Goal: Task Accomplishment & Management: Complete application form

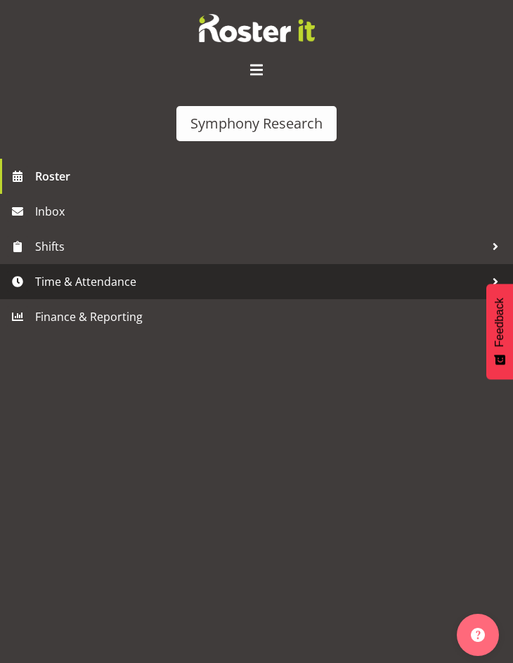
click at [76, 285] on span "Time & Attendance" at bounding box center [260, 281] width 450 height 21
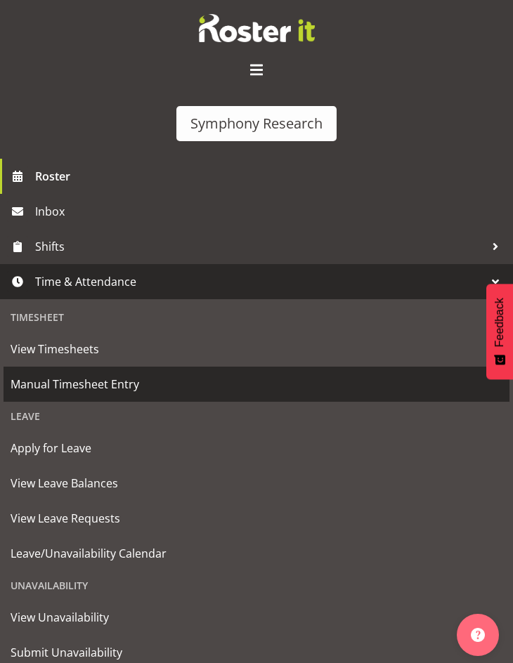
click at [49, 380] on span "Manual Timesheet Entry" at bounding box center [257, 384] width 492 height 21
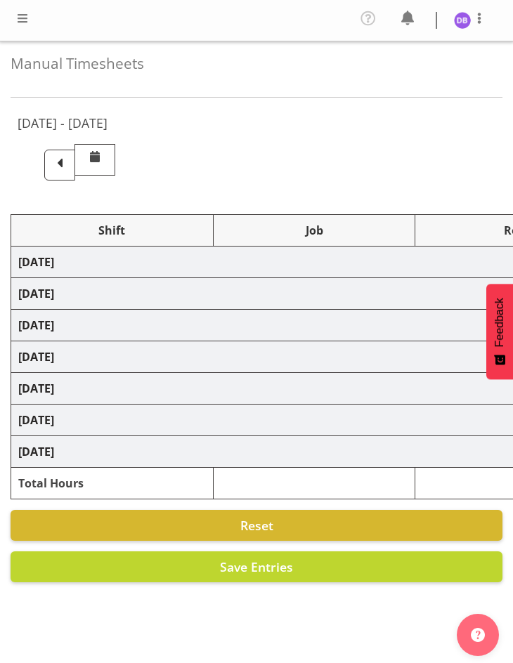
select select "26078"
select select "9636"
select select "47"
select select "26078"
select select "9426"
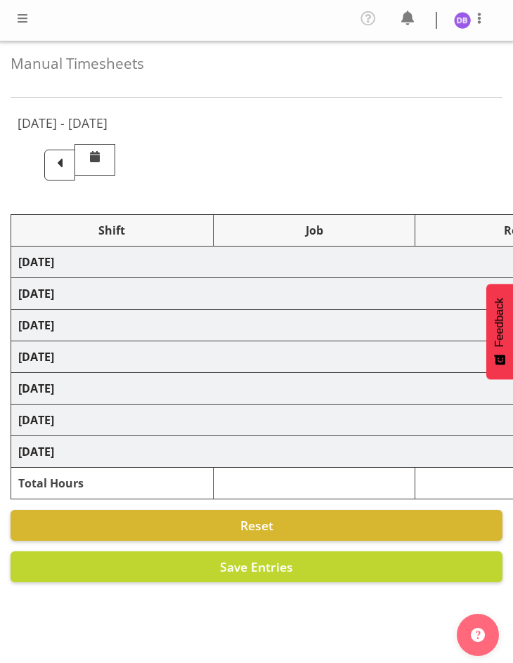
select select "47"
select select "26078"
select select "9636"
select select "47"
select select "26078"
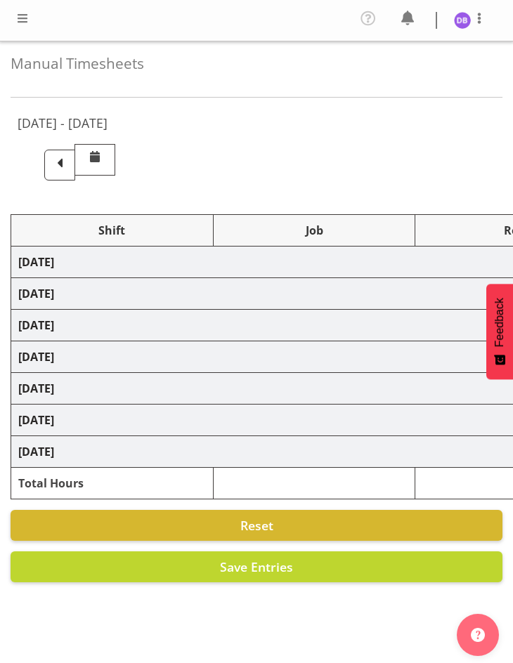
select select "9426"
select select "47"
select select "48116"
select select "9636"
select select "47"
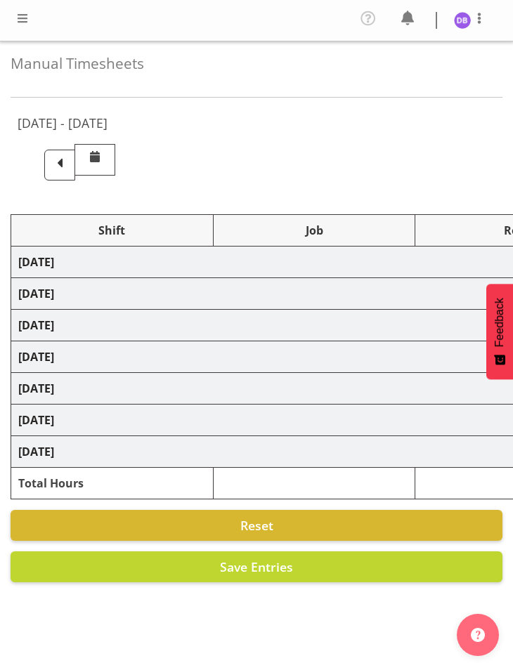
select select "56692"
select select "10499"
select select "47"
select select "26078"
select select "9636"
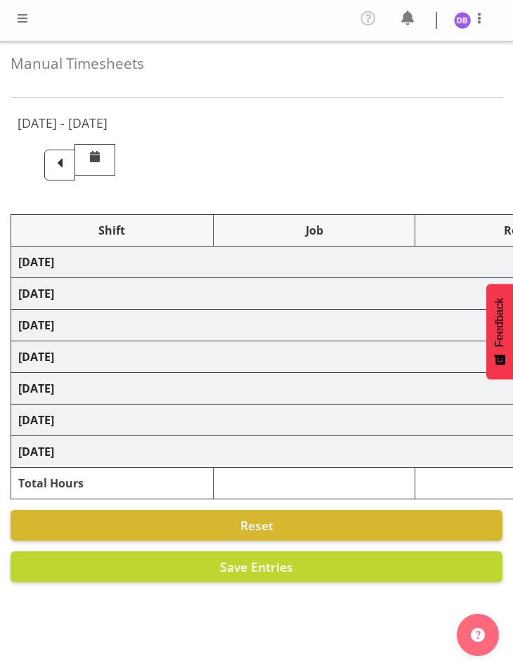
select select "47"
select select "48116"
select select "10574"
select select "48116"
select select "10499"
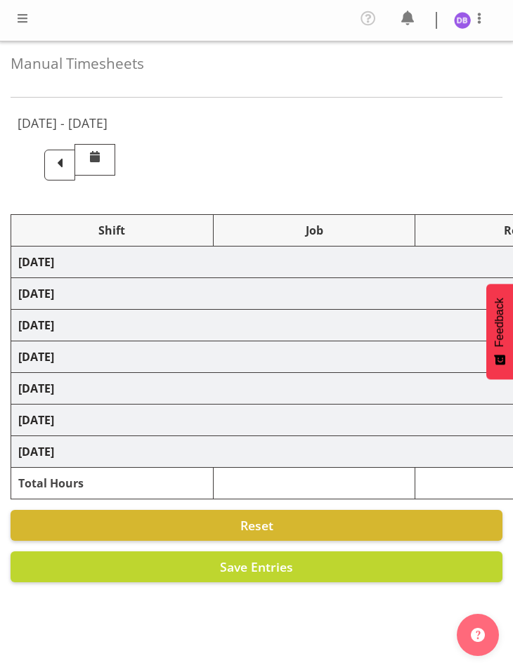
select select "47"
select select "48116"
select select "10499"
select select "47"
select select "26078"
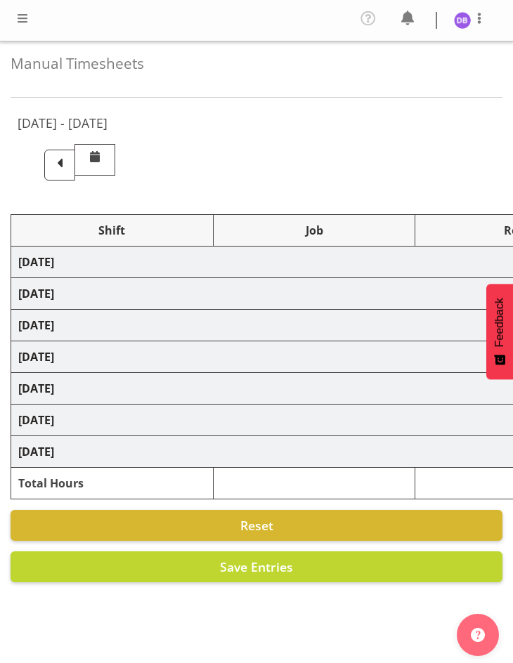
select select "10499"
select select "47"
select select "26078"
select select "9636"
select select "47"
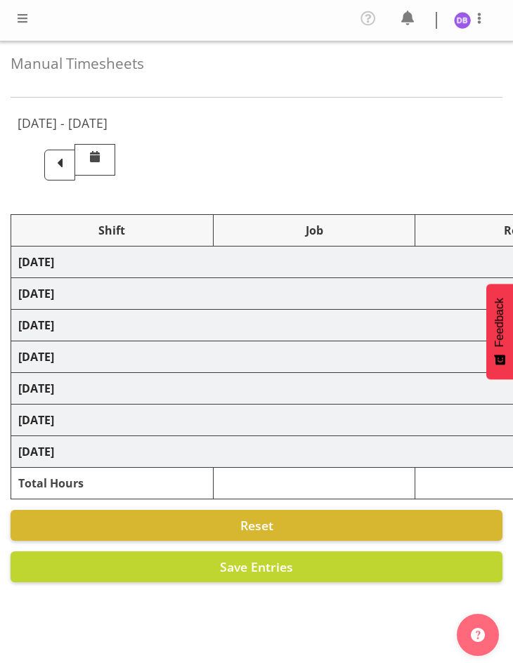
select select "26078"
select select "10499"
select select "47"
select select "26078"
select select "9636"
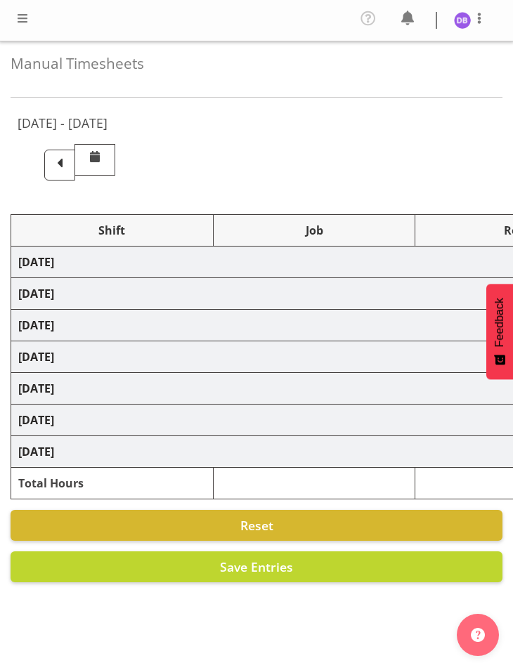
select select "47"
select select "26078"
select select "10574"
select select "47"
select select "26078"
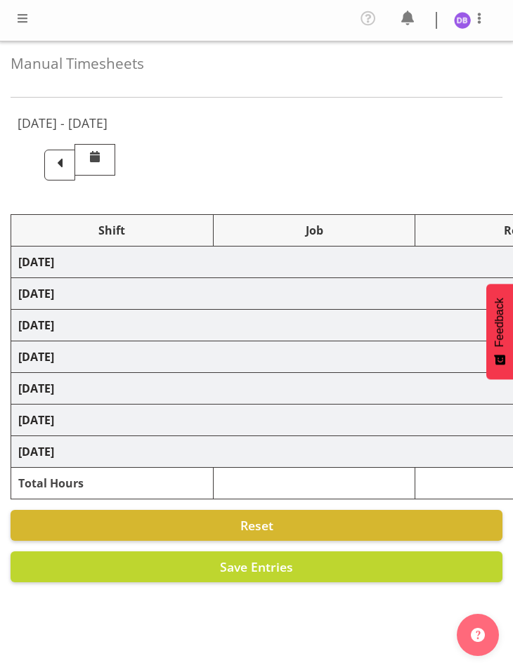
select select "9636"
select select "47"
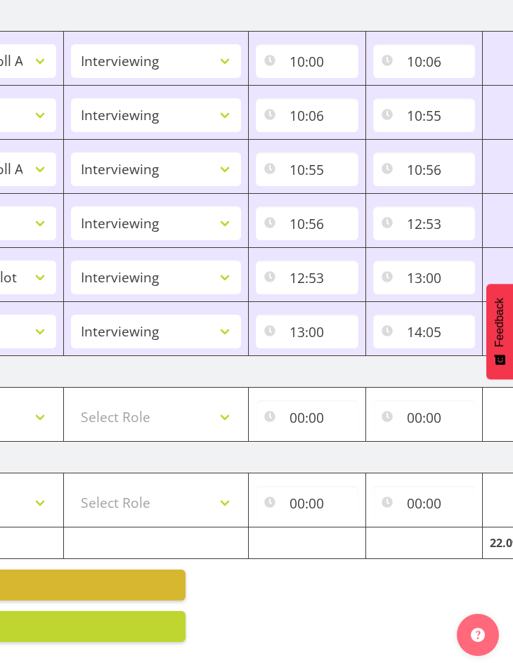
scroll to position [0, 481]
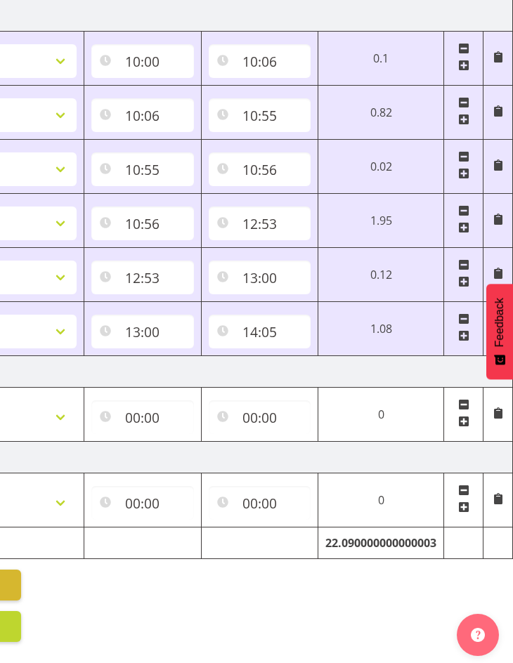
click at [464, 330] on span at bounding box center [463, 335] width 11 height 11
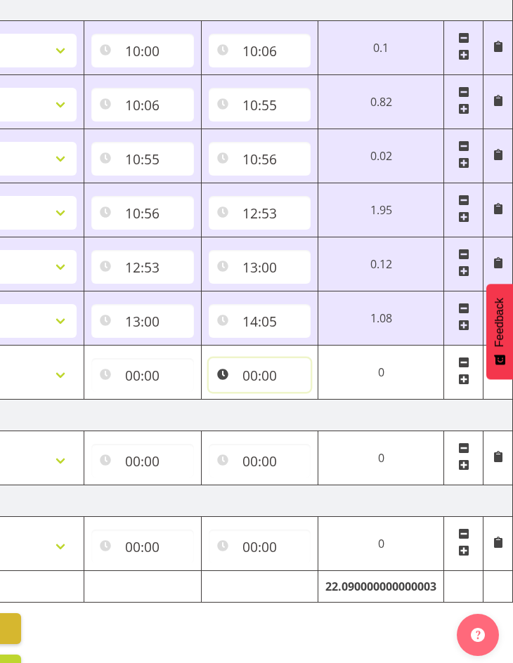
click at [263, 371] on input "00:00" at bounding box center [260, 375] width 103 height 34
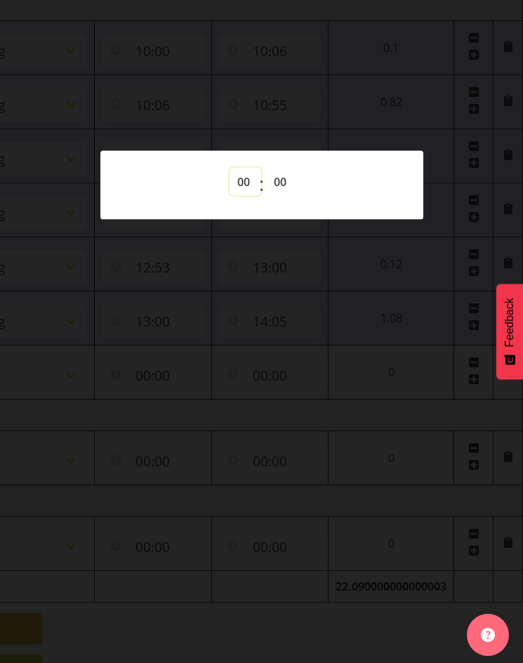
click at [240, 183] on select "00 01 02 03 04 05 06 07 08 09 10 11 12 13 14 15 16 17 18 19 20 21 22 23" at bounding box center [246, 182] width 32 height 28
select select "22"
click at [230, 168] on select "00 01 02 03 04 05 06 07 08 09 10 11 12 13 14 15 16 17 18 19 20 21 22 23" at bounding box center [246, 182] width 32 height 28
type input "22:00"
click at [274, 181] on select "00 01 02 03 04 05 06 07 08 09 10 11 12 13 14 15 16 17 18 19 20 21 22 23 24 25 2…" at bounding box center [282, 182] width 32 height 28
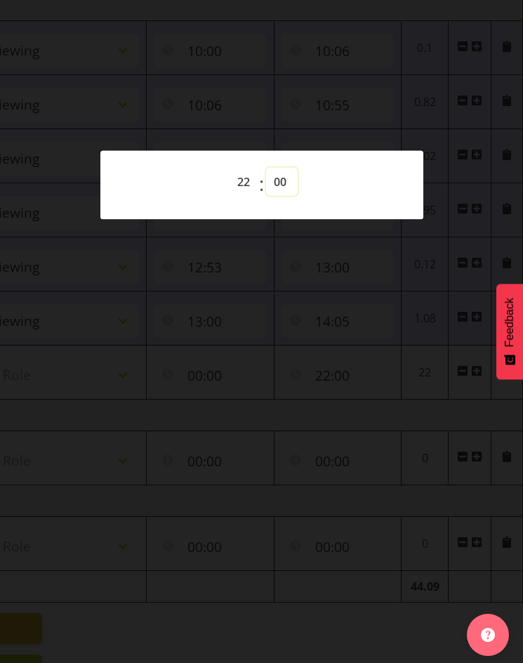
select select "15"
click at [266, 168] on select "00 01 02 03 04 05 06 07 08 09 10 11 12 13 14 15 16 17 18 19 20 21 22 23 24 25 2…" at bounding box center [282, 182] width 32 height 28
type input "22:15"
click at [294, 596] on div at bounding box center [261, 331] width 523 height 663
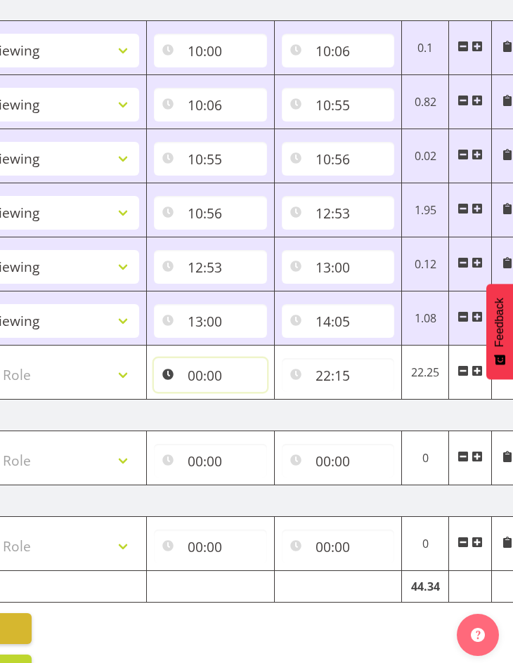
click at [199, 376] on input "00:00" at bounding box center [210, 375] width 113 height 34
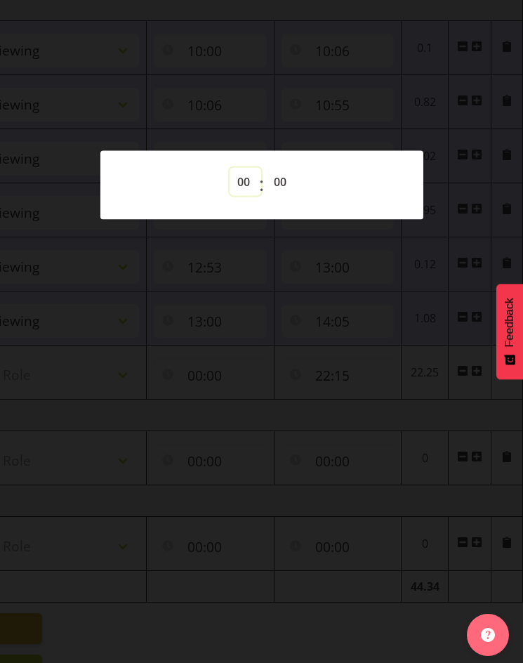
click at [243, 178] on select "00 01 02 03 04 05 06 07 08 09 10 11 12 13 14 15 16 17 18 19 20 21 22 23" at bounding box center [246, 182] width 32 height 28
select select "17"
click at [230, 168] on select "00 01 02 03 04 05 06 07 08 09 10 11 12 13 14 15 16 17 18 19 20 21 22 23" at bounding box center [246, 182] width 32 height 28
type input "17:00"
click at [284, 178] on select "00 01 02 03 04 05 06 07 08 09 10 11 12 13 14 15 16 17 18 19 20 21 22 23 24 25 2…" at bounding box center [282, 182] width 32 height 28
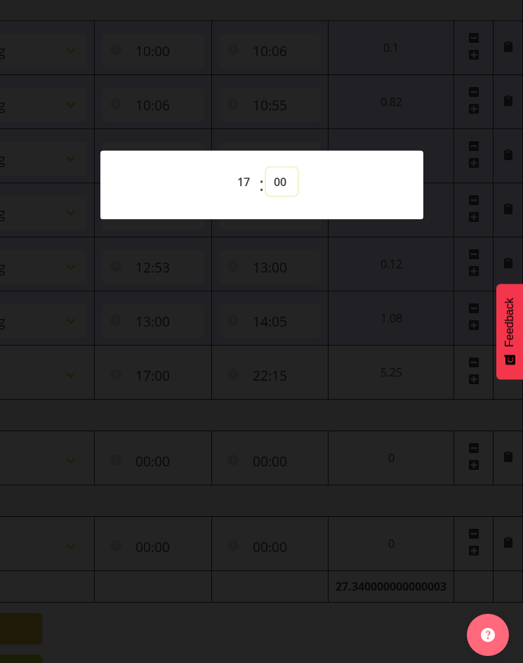
select select "11"
click at [266, 168] on select "00 01 02 03 04 05 06 07 08 09 10 11 12 13 14 15 16 17 18 19 20 21 22 23 24 25 2…" at bounding box center [282, 182] width 32 height 28
type input "17:11"
click at [70, 376] on div at bounding box center [261, 331] width 523 height 663
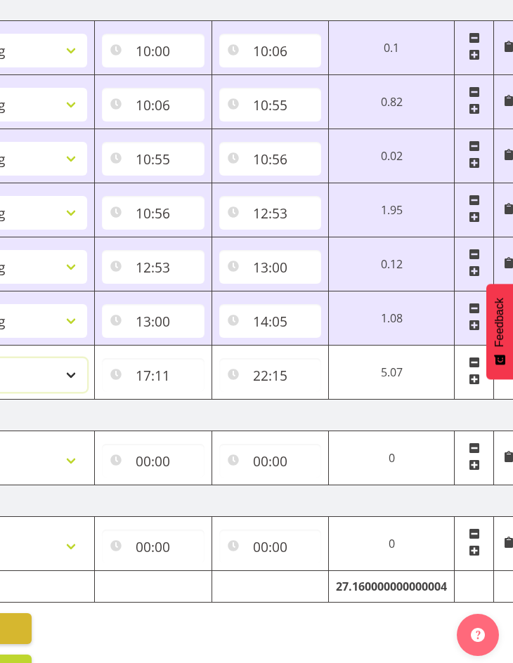
click at [70, 376] on select "Select Role Briefing Interviewing" at bounding box center [2, 375] width 170 height 34
select select "47"
click at [0, 358] on select "Select Role Briefing Interviewing" at bounding box center [2, 375] width 170 height 34
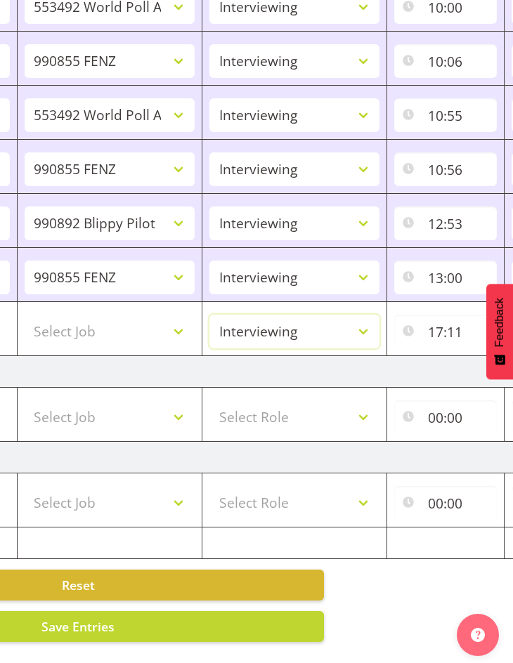
scroll to position [0, 93]
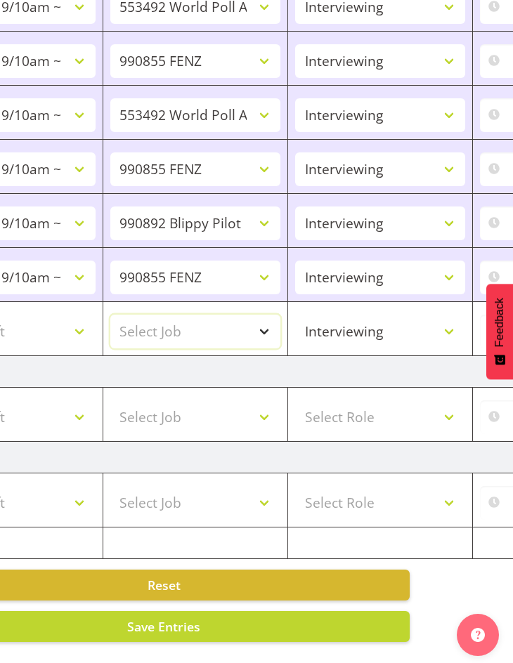
click at [265, 325] on select "Select Job 550060 IF Admin 553492 World Poll Aus Wave 2 Main 2025 553493 World …" at bounding box center [195, 332] width 170 height 34
select select "10499"
click at [110, 315] on select "Select Job 550060 IF Admin 553492 World Poll Aus Wave 2 Main 2025 553493 World …" at bounding box center [195, 332] width 170 height 34
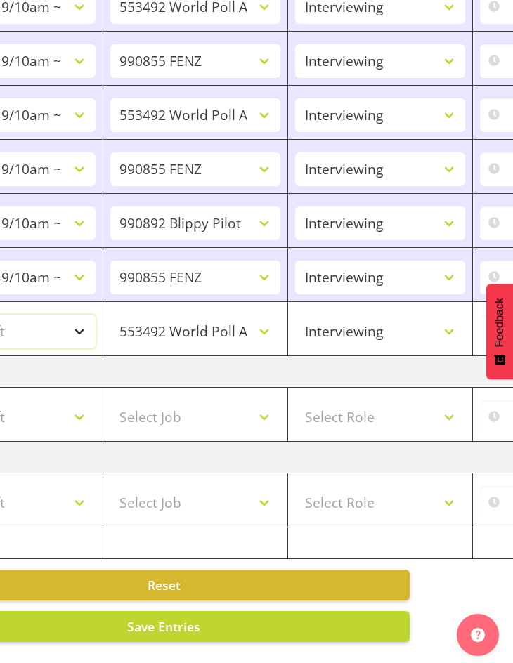
click at [79, 317] on select "Select Shift !!Weekend Residential (Roster IT Shift Label) *Business 9/10am ~ 4…" at bounding box center [11, 332] width 170 height 34
select select "48116"
click at [0, 315] on select "Select Shift !!Weekend Residential (Roster IT Shift Label) *Business 9/10am ~ 4…" at bounding box center [11, 332] width 170 height 34
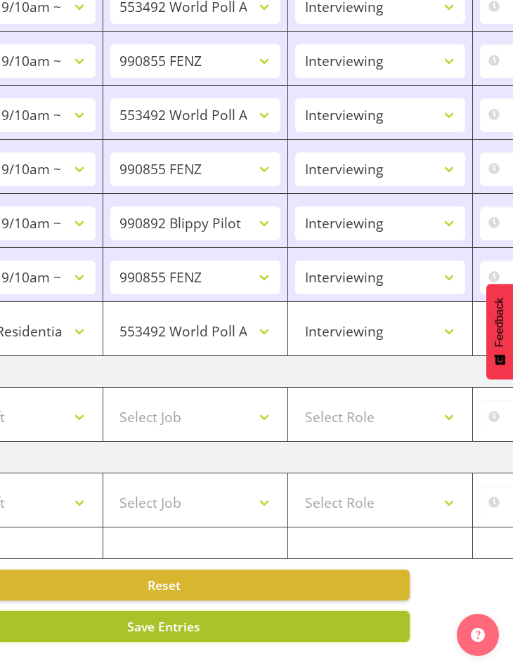
click at [204, 611] on button "Save Entries" at bounding box center [164, 626] width 492 height 31
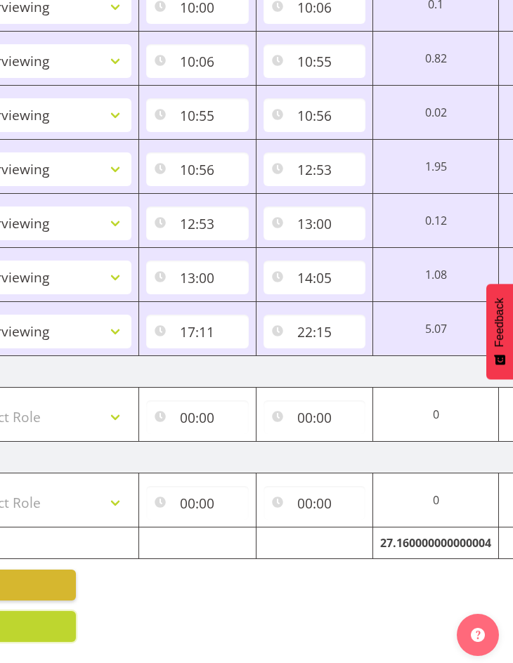
scroll to position [0, 481]
